Goal: Task Accomplishment & Management: Use online tool/utility

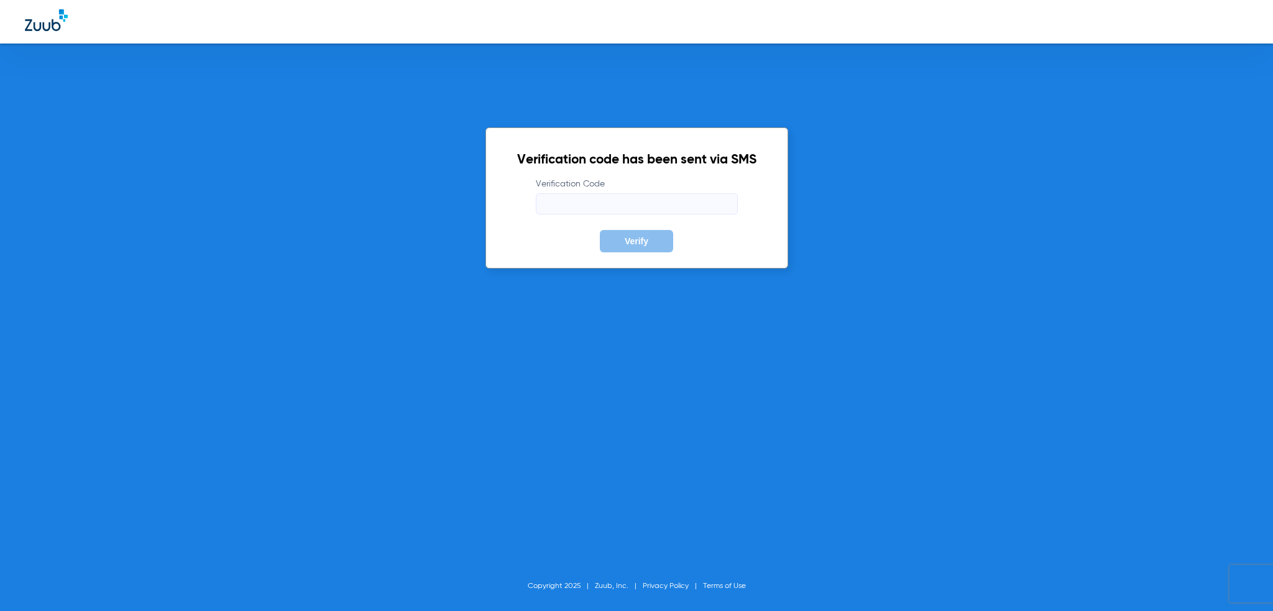
click at [604, 208] on input "Verification Code" at bounding box center [637, 203] width 202 height 21
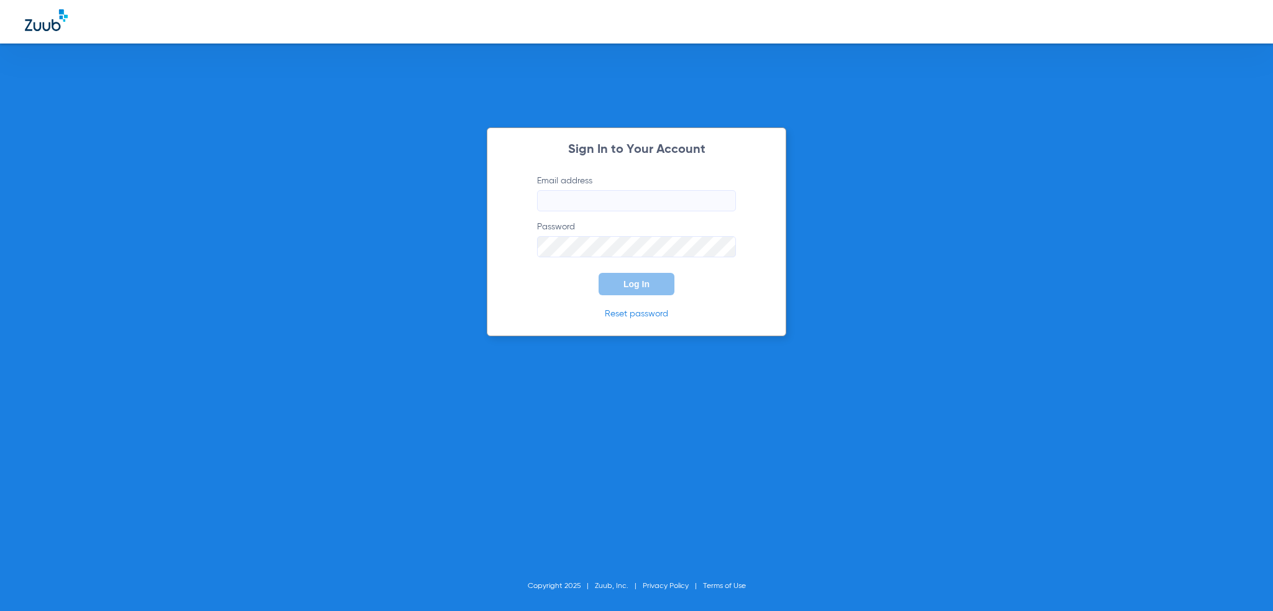
type input "[PERSON_NAME][EMAIL_ADDRESS][PERSON_NAME][DOMAIN_NAME]"
click at [641, 289] on button "Log In" at bounding box center [636, 284] width 76 height 22
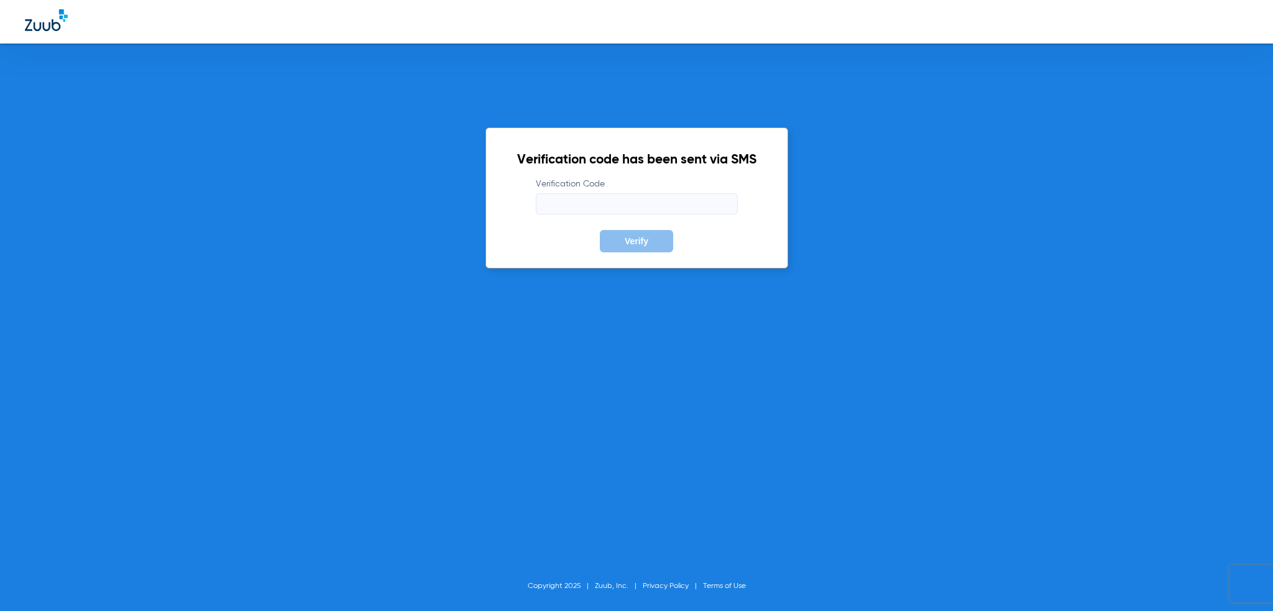
click at [602, 193] on input "Verification Code" at bounding box center [637, 203] width 202 height 21
type input "613278"
click at [600, 230] on button "Verify" at bounding box center [636, 241] width 73 height 22
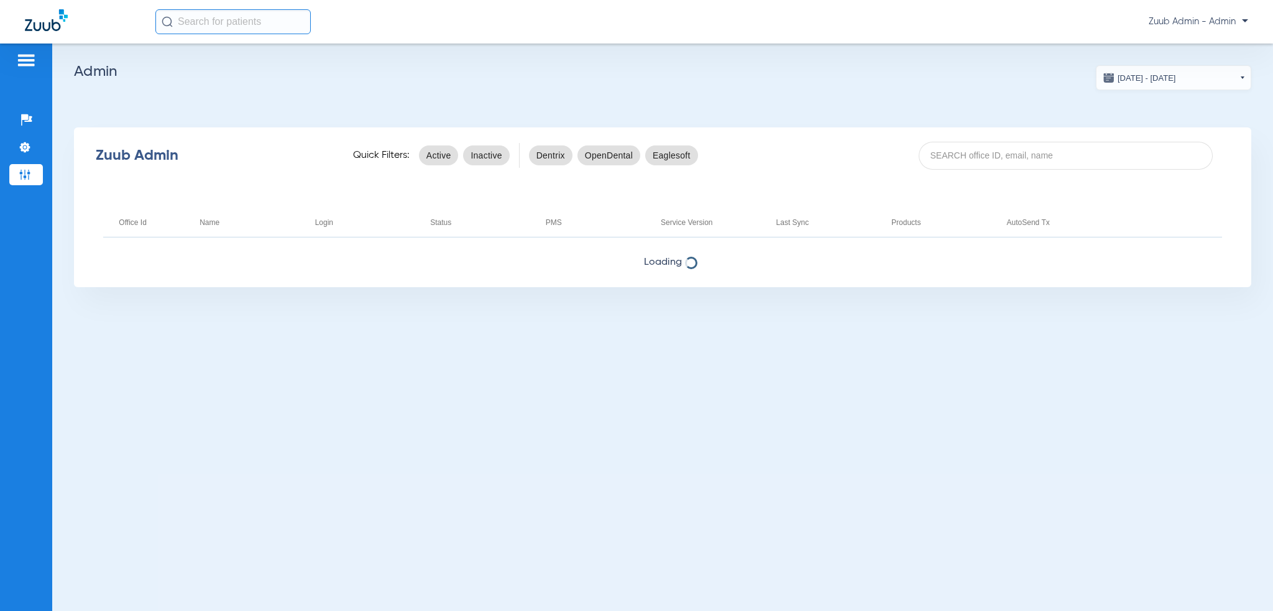
click at [1029, 170] on div "Zuub Admin Quick Filters: Active Inactive Dentrix OpenDental Eaglesoft" at bounding box center [662, 156] width 1177 height 50
click at [1027, 167] on input at bounding box center [1066, 156] width 295 height 28
paste input "17007098"
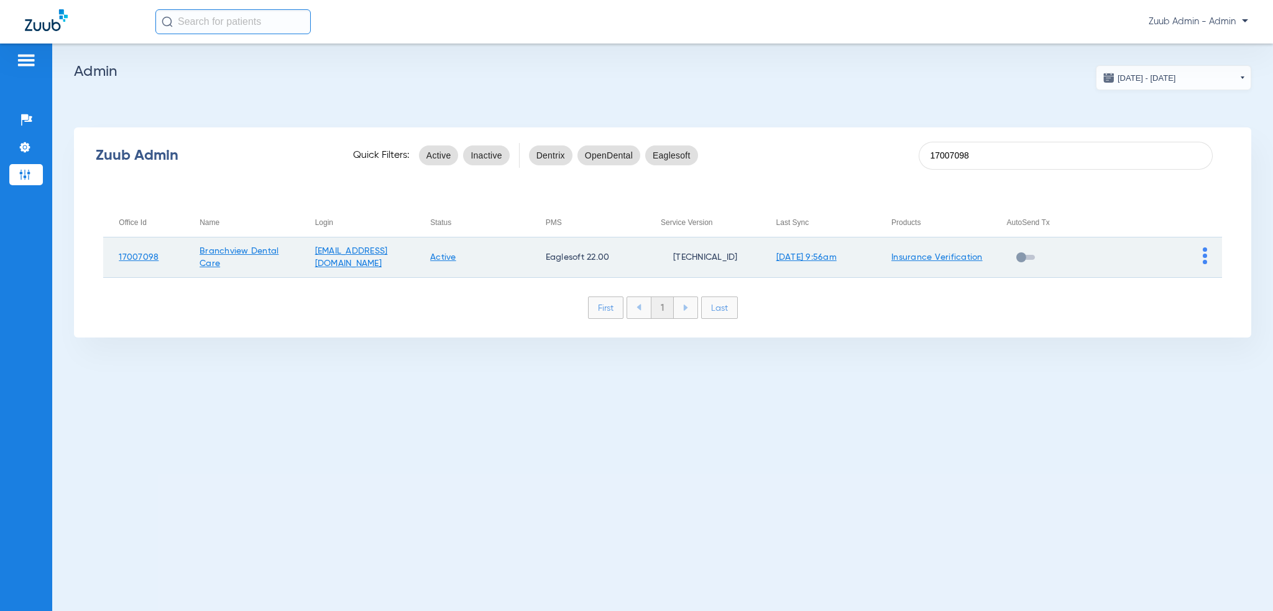
type input "17007098"
click at [1205, 253] on img at bounding box center [1205, 255] width 4 height 17
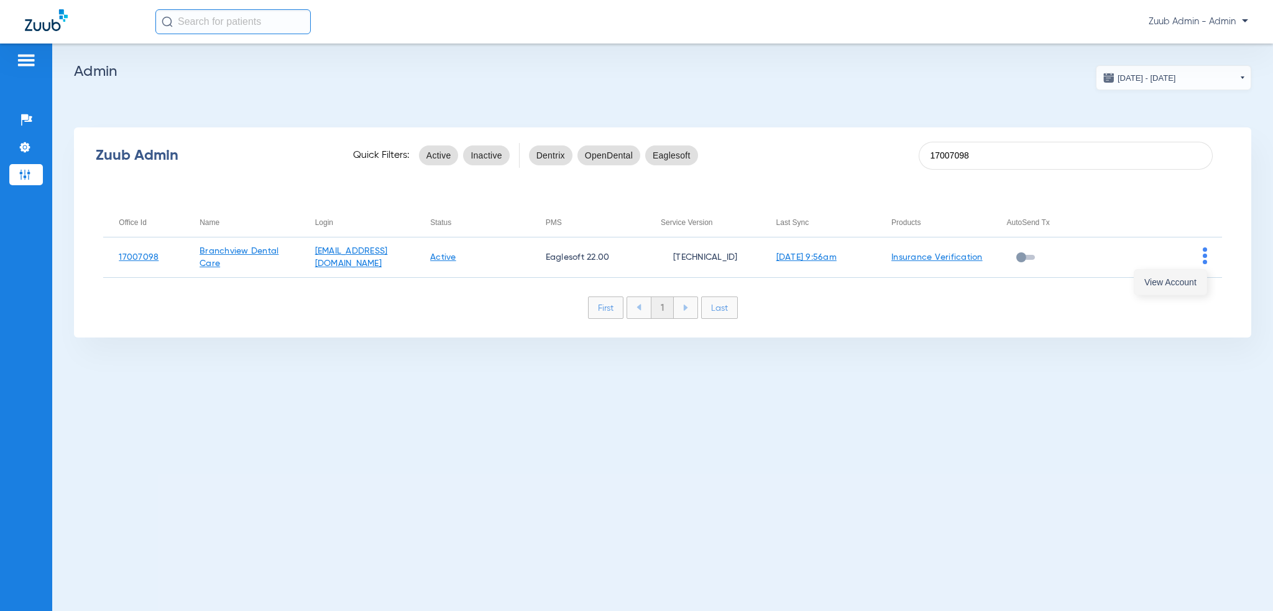
click at [1196, 278] on button "View Account" at bounding box center [1170, 282] width 72 height 25
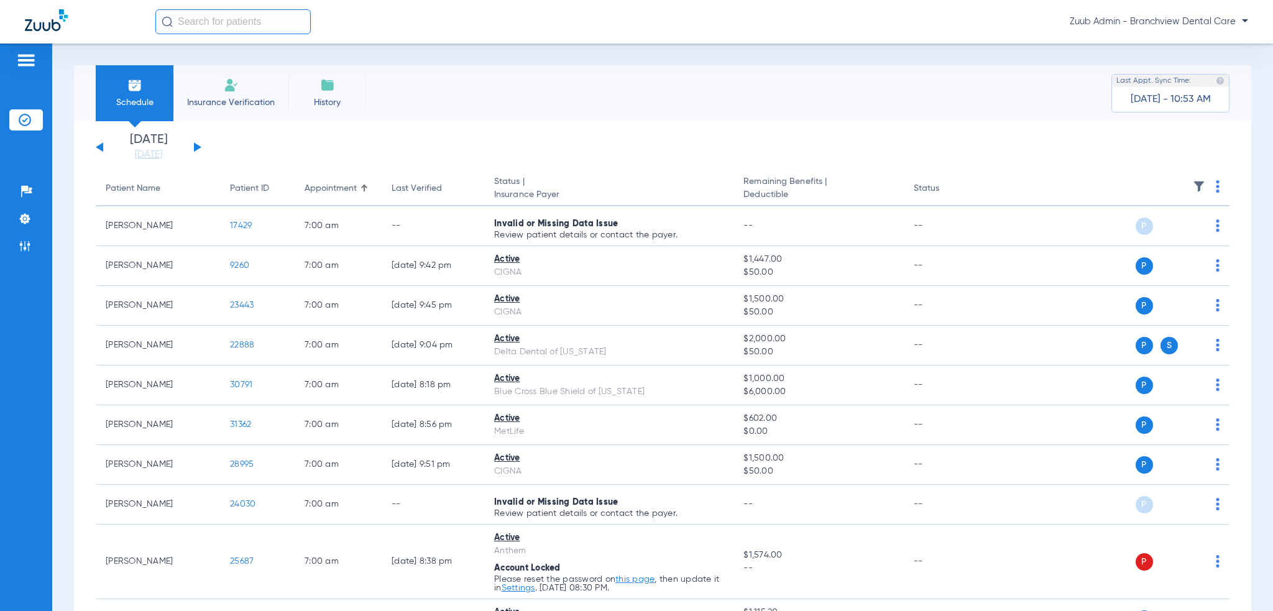
click at [254, 13] on input "text" at bounding box center [232, 21] width 155 height 25
paste input "30791"
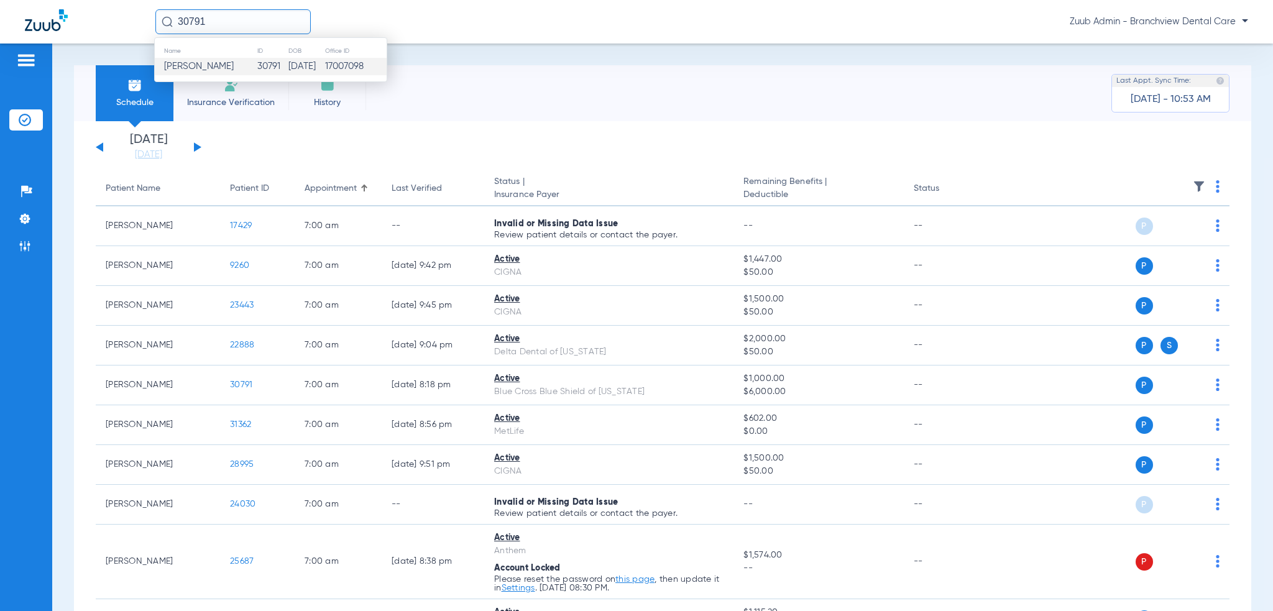
type input "30791"
click at [259, 69] on td "30791" at bounding box center [272, 66] width 31 height 17
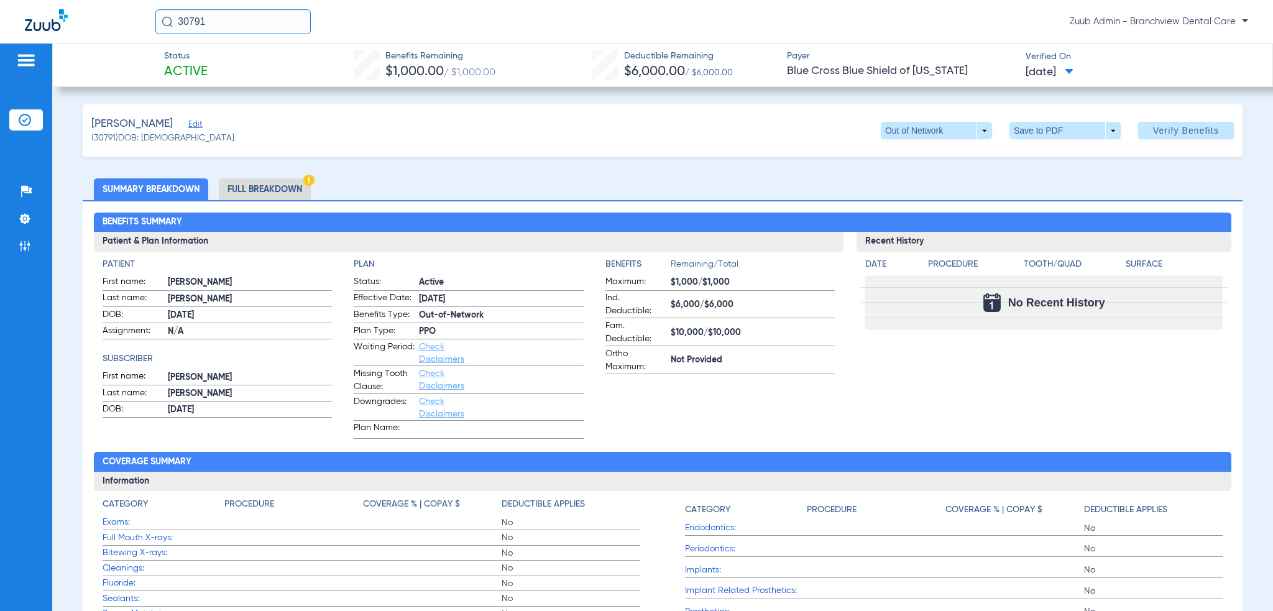
click at [241, 196] on li "Full Breakdown" at bounding box center [265, 189] width 92 height 22
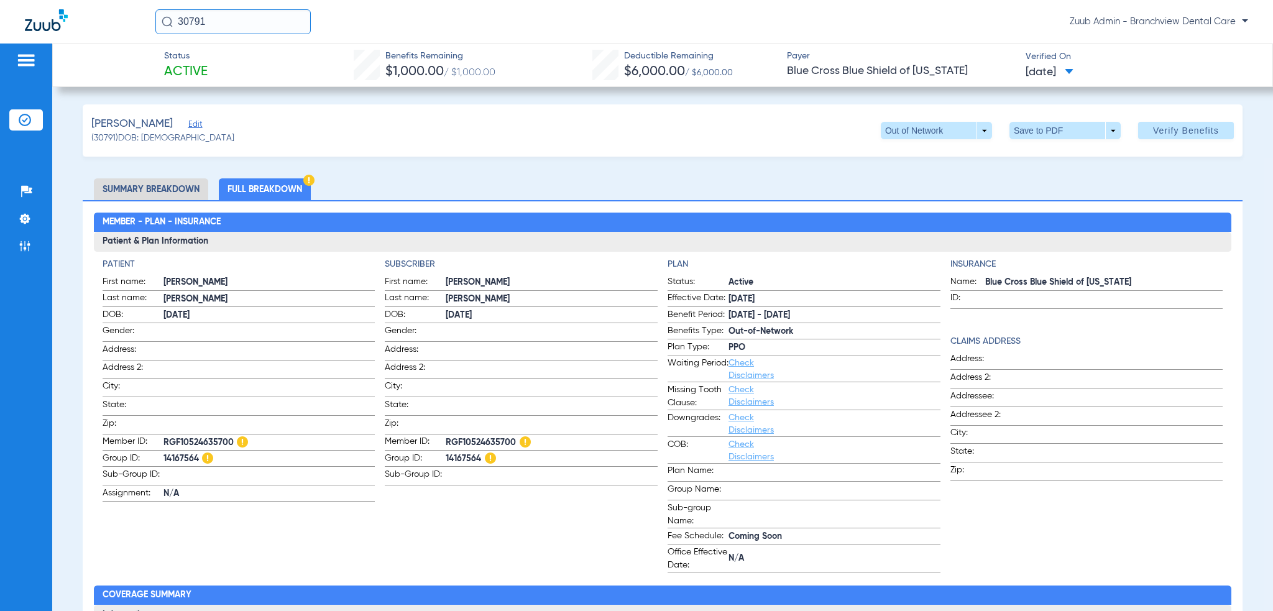
click at [167, 183] on li "Summary Breakdown" at bounding box center [151, 189] width 114 height 22
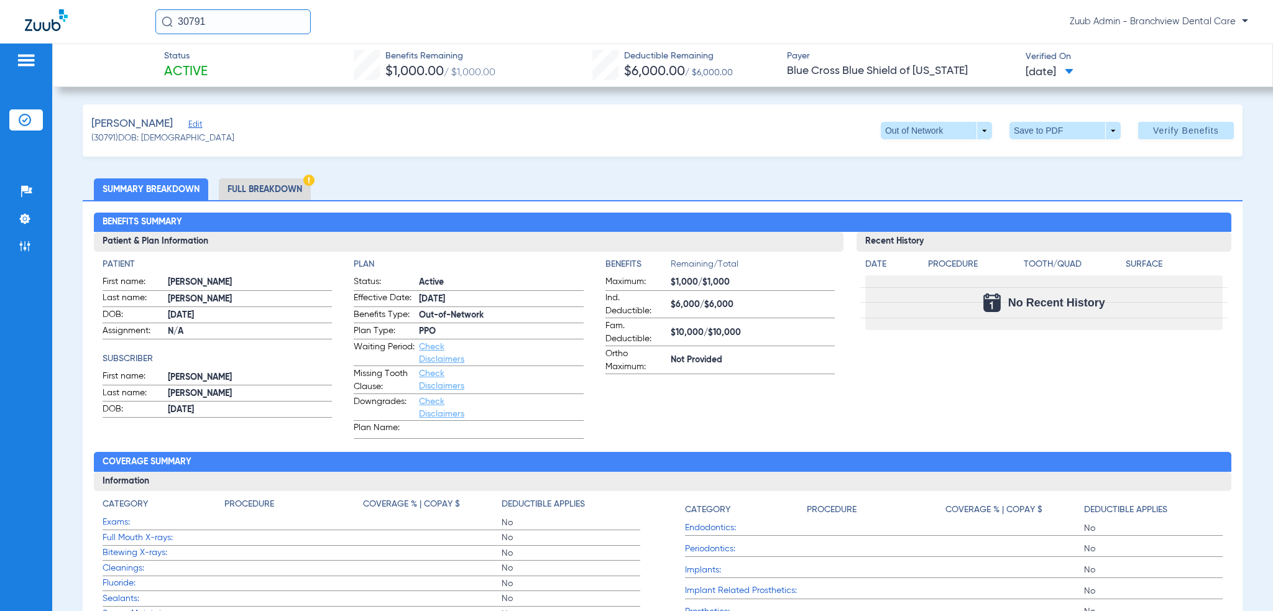
click at [111, 134] on span "(30791) DOB: [DEMOGRAPHIC_DATA]" at bounding box center [162, 138] width 143 height 13
copy span "30791"
